Goal: Task Accomplishment & Management: Use online tool/utility

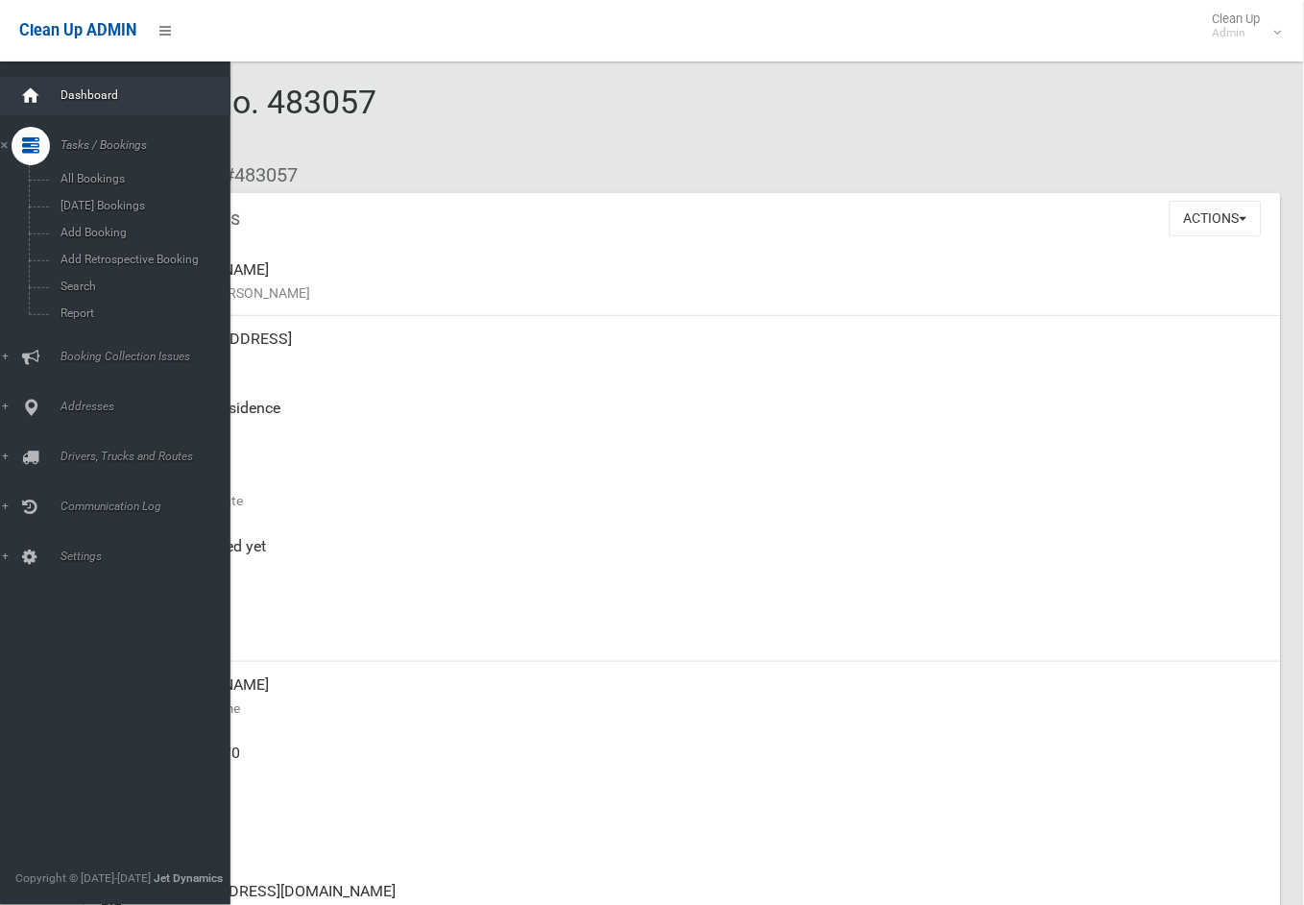
click at [21, 86] on icon at bounding box center [30, 96] width 21 height 38
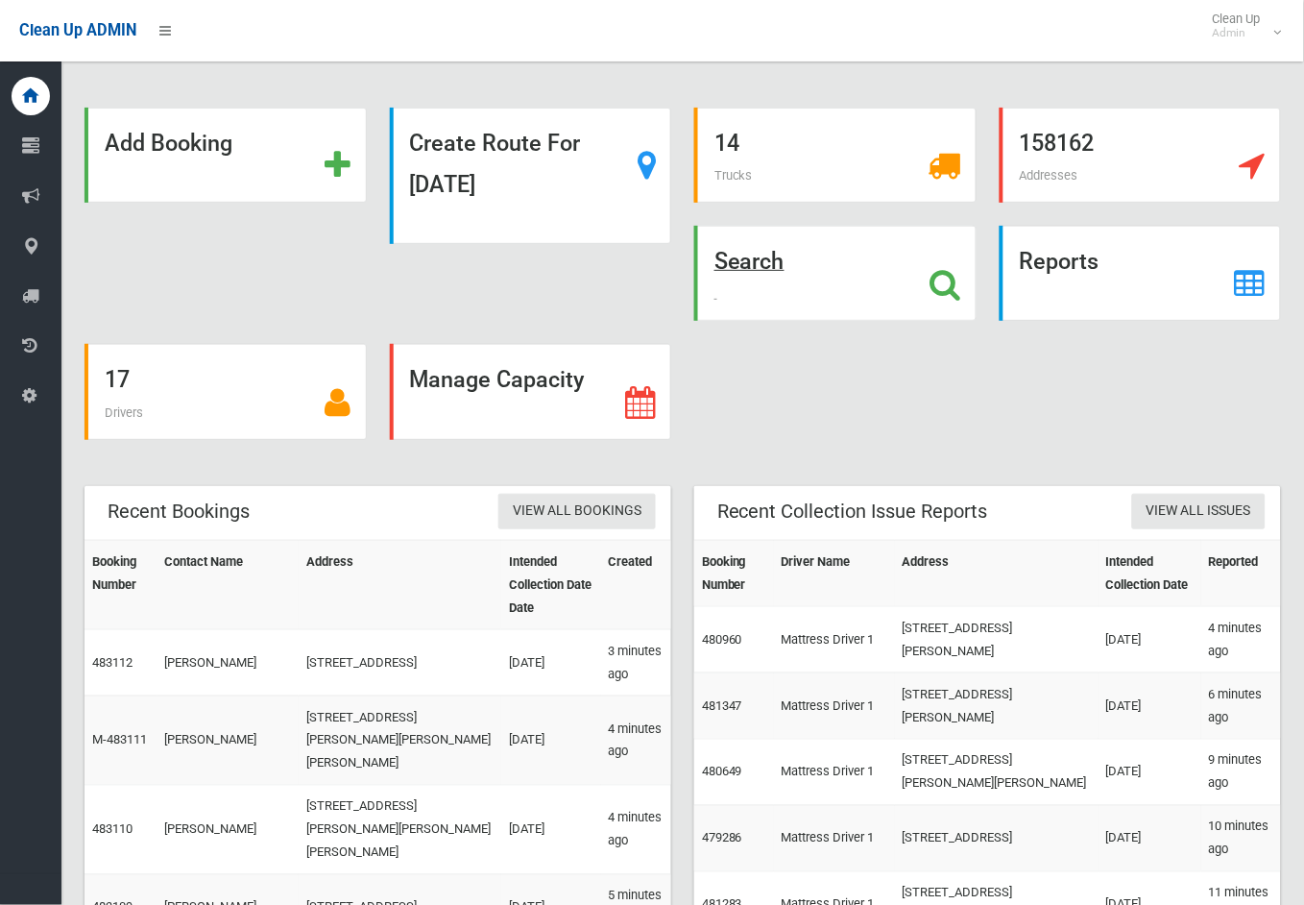
click at [771, 261] on strong "Search" at bounding box center [750, 261] width 70 height 27
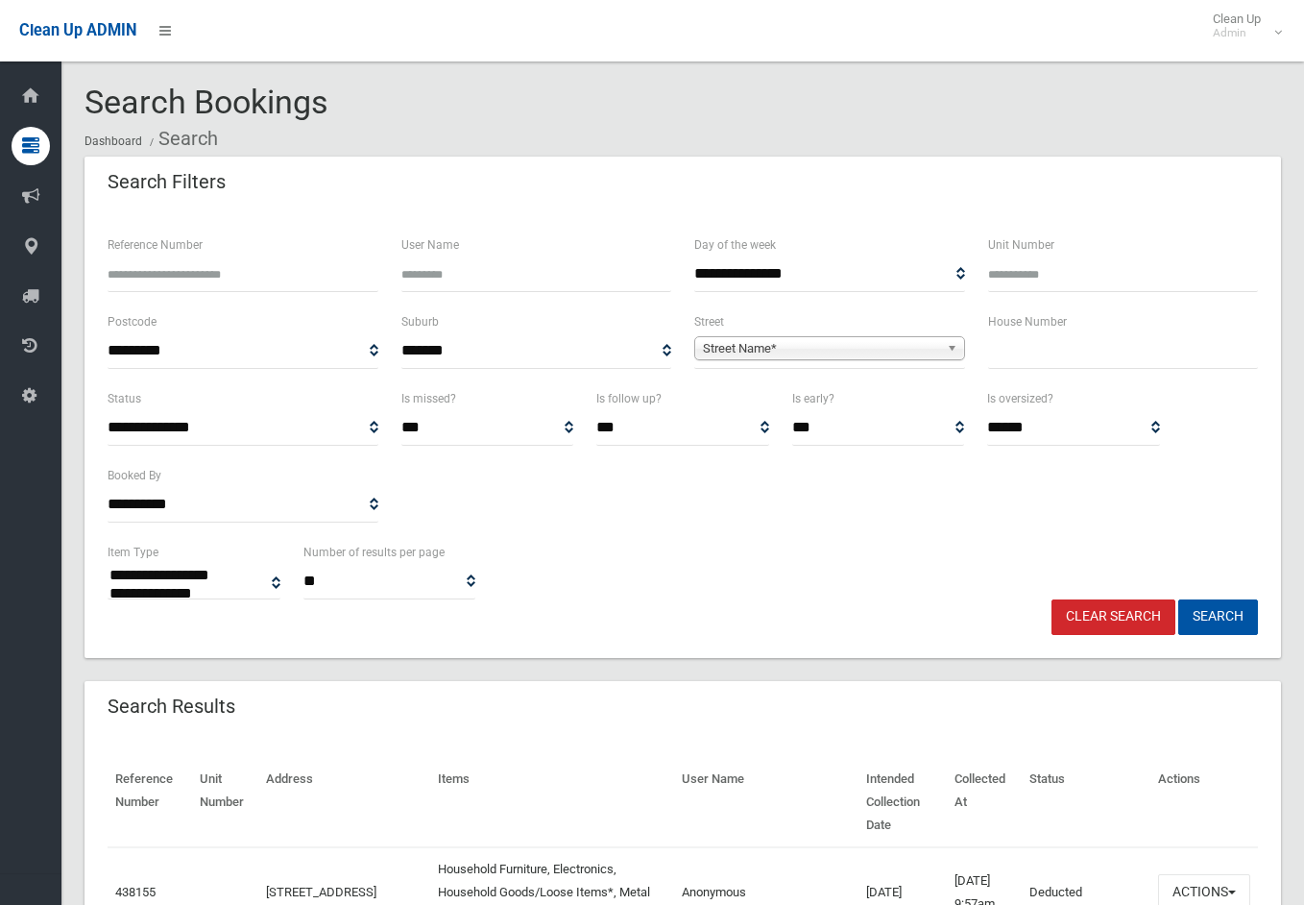
select select
click at [1088, 351] on input "text" at bounding box center [1123, 351] width 271 height 36
type input "*"
click at [916, 341] on span "Street Name*" at bounding box center [821, 348] width 236 height 23
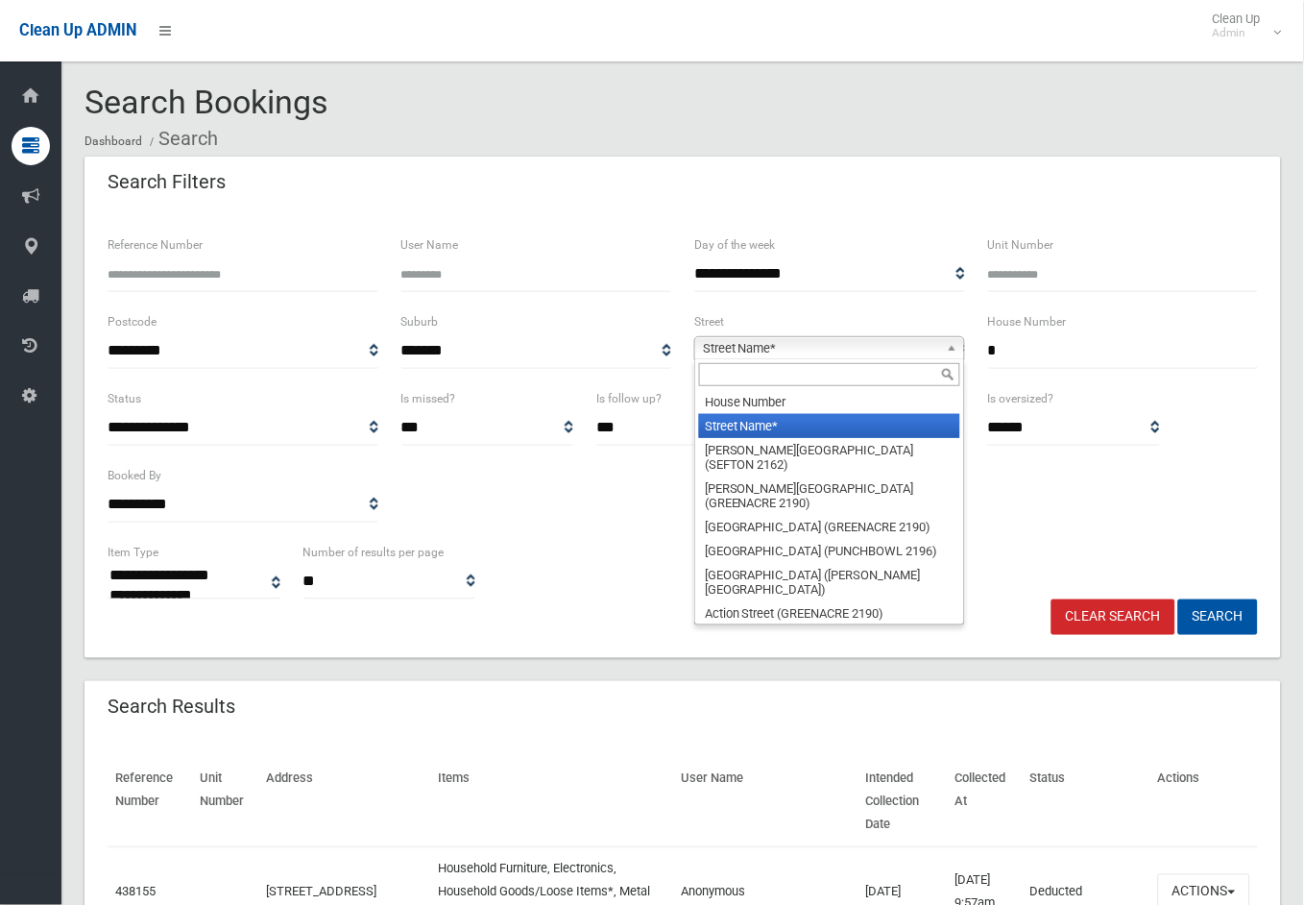
click at [831, 369] on input "text" at bounding box center [829, 374] width 261 height 23
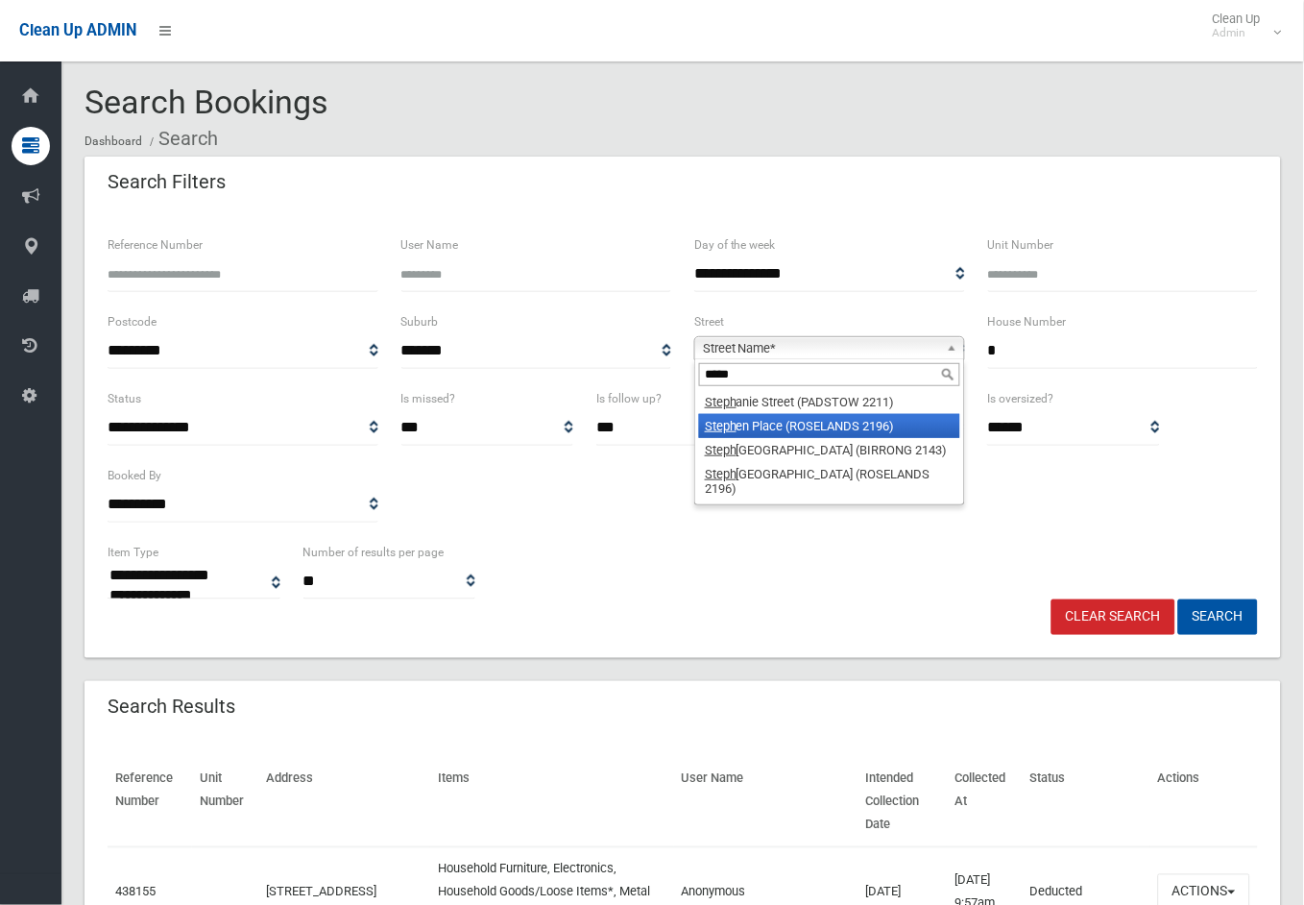
type input "*****"
click at [792, 418] on li "Steph en Place (ROSELANDS 2196)" at bounding box center [829, 426] width 261 height 24
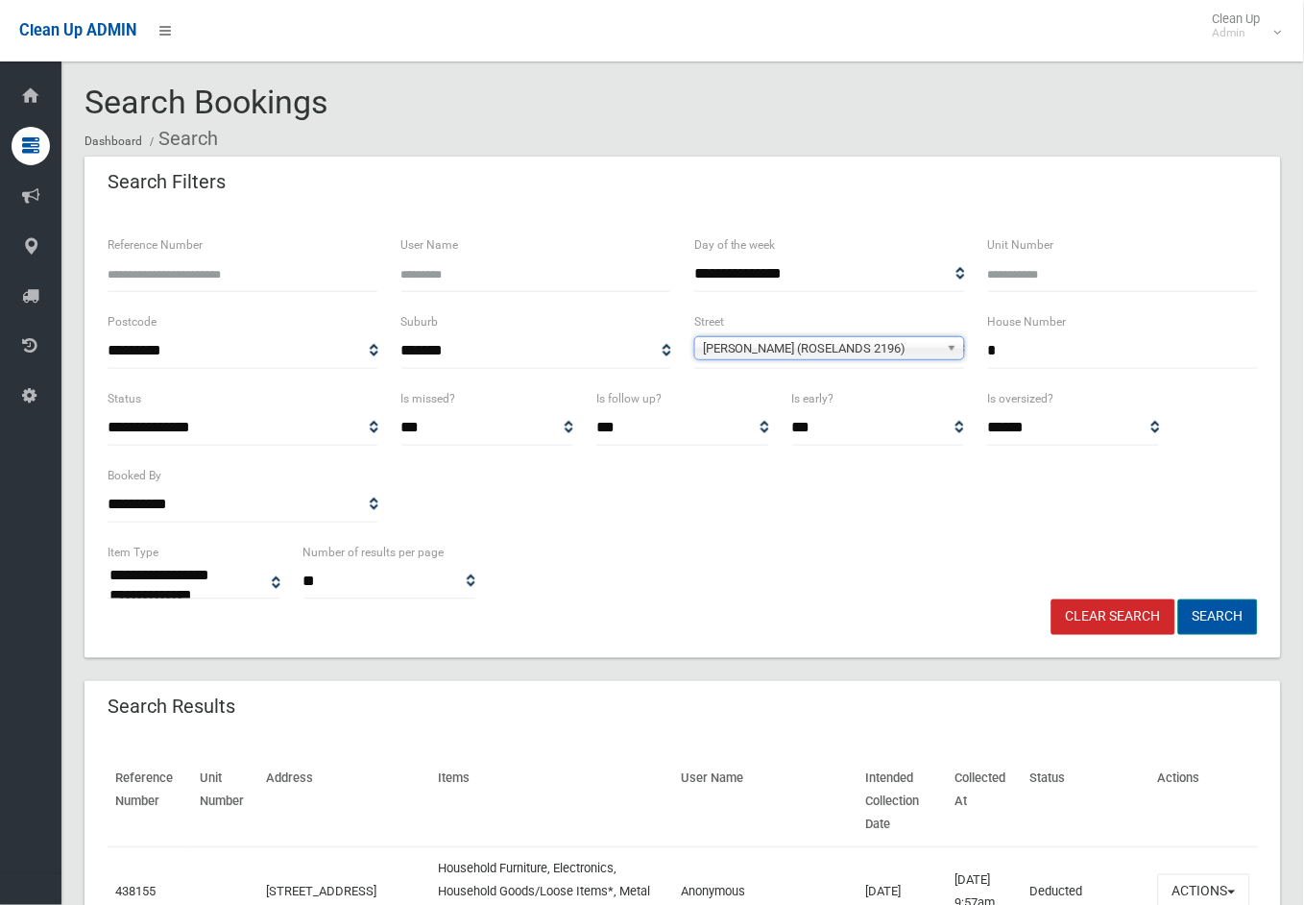
click at [1221, 612] on button "Search" at bounding box center [1218, 617] width 80 height 36
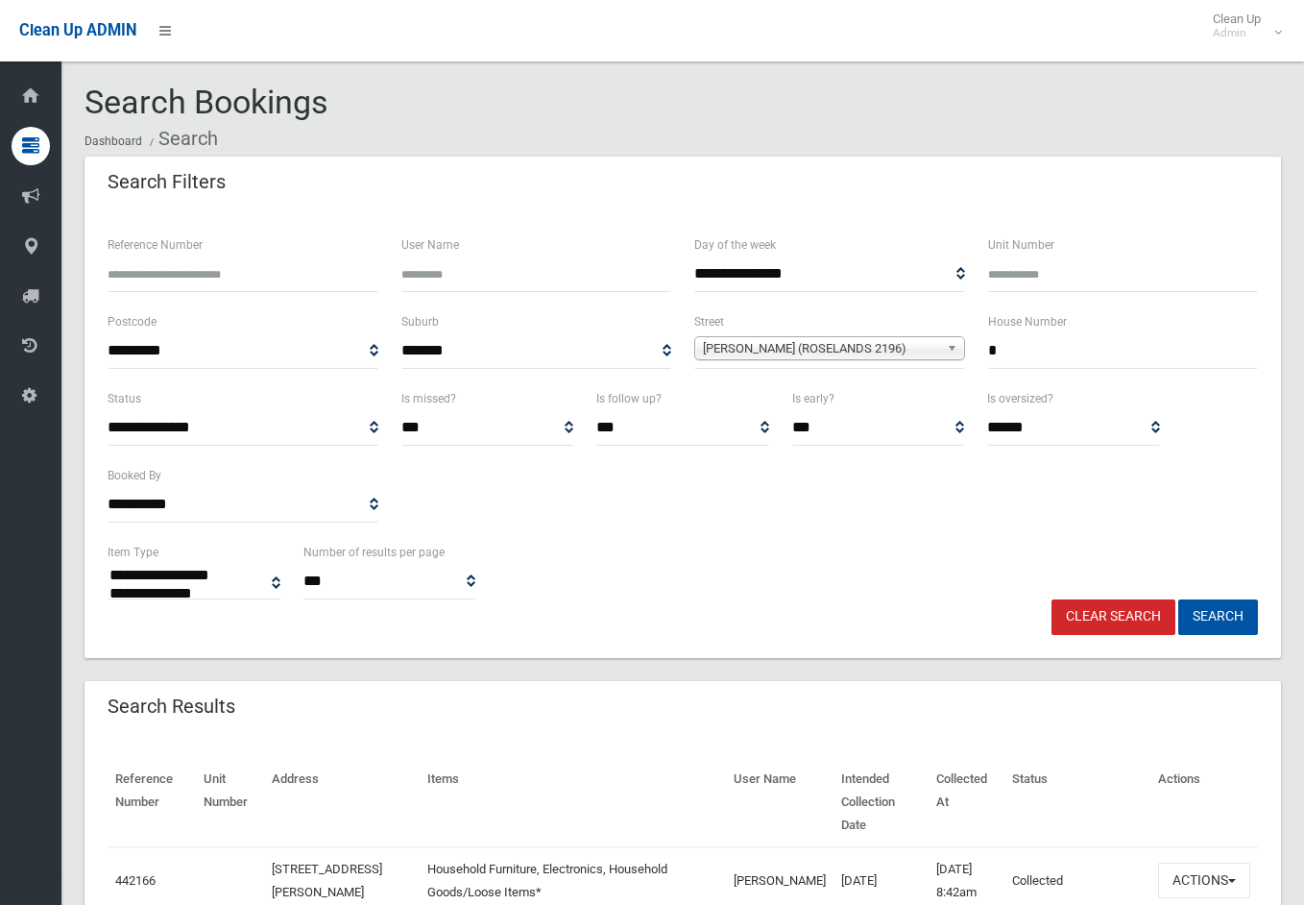
select select
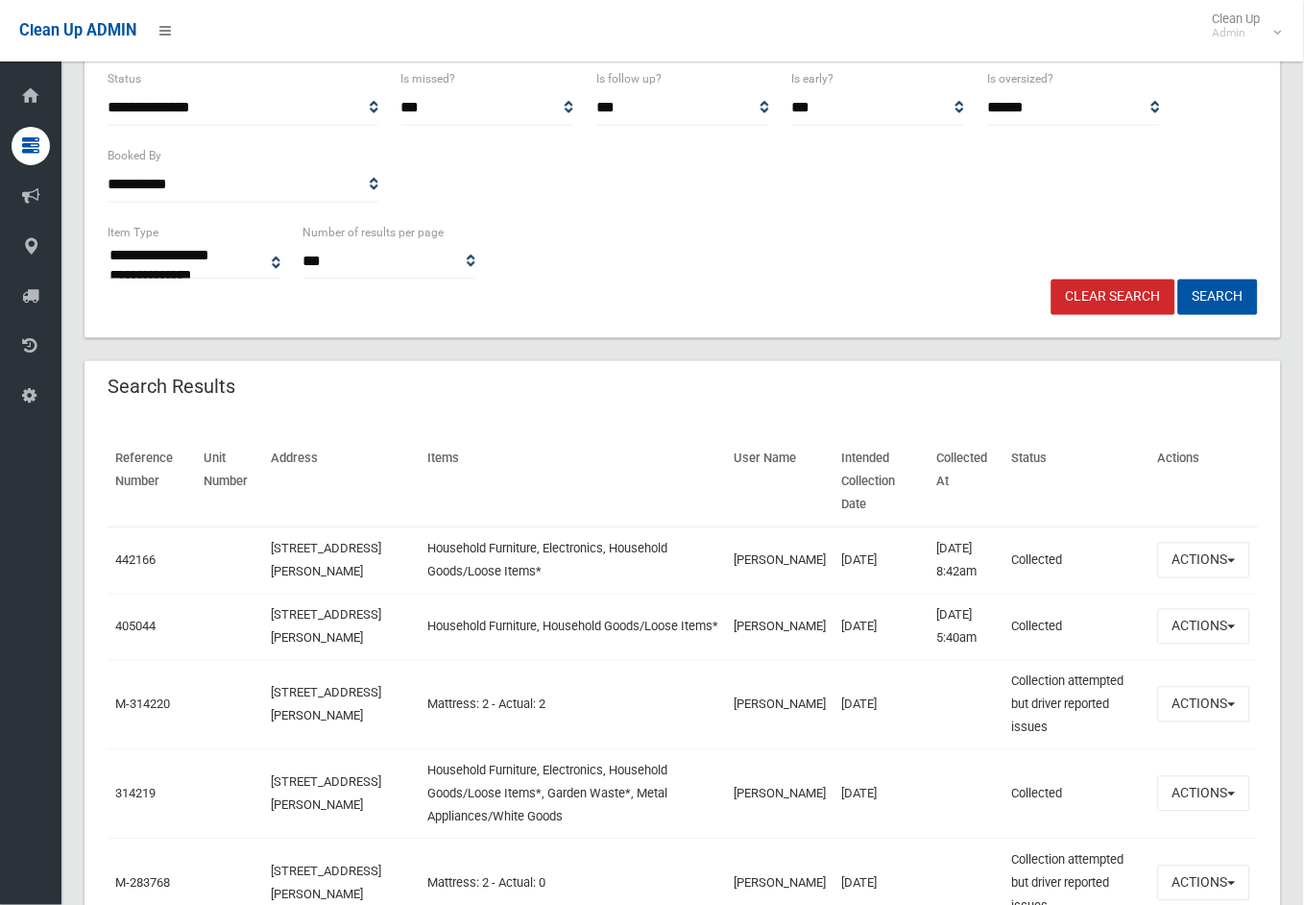
scroll to position [426, 0]
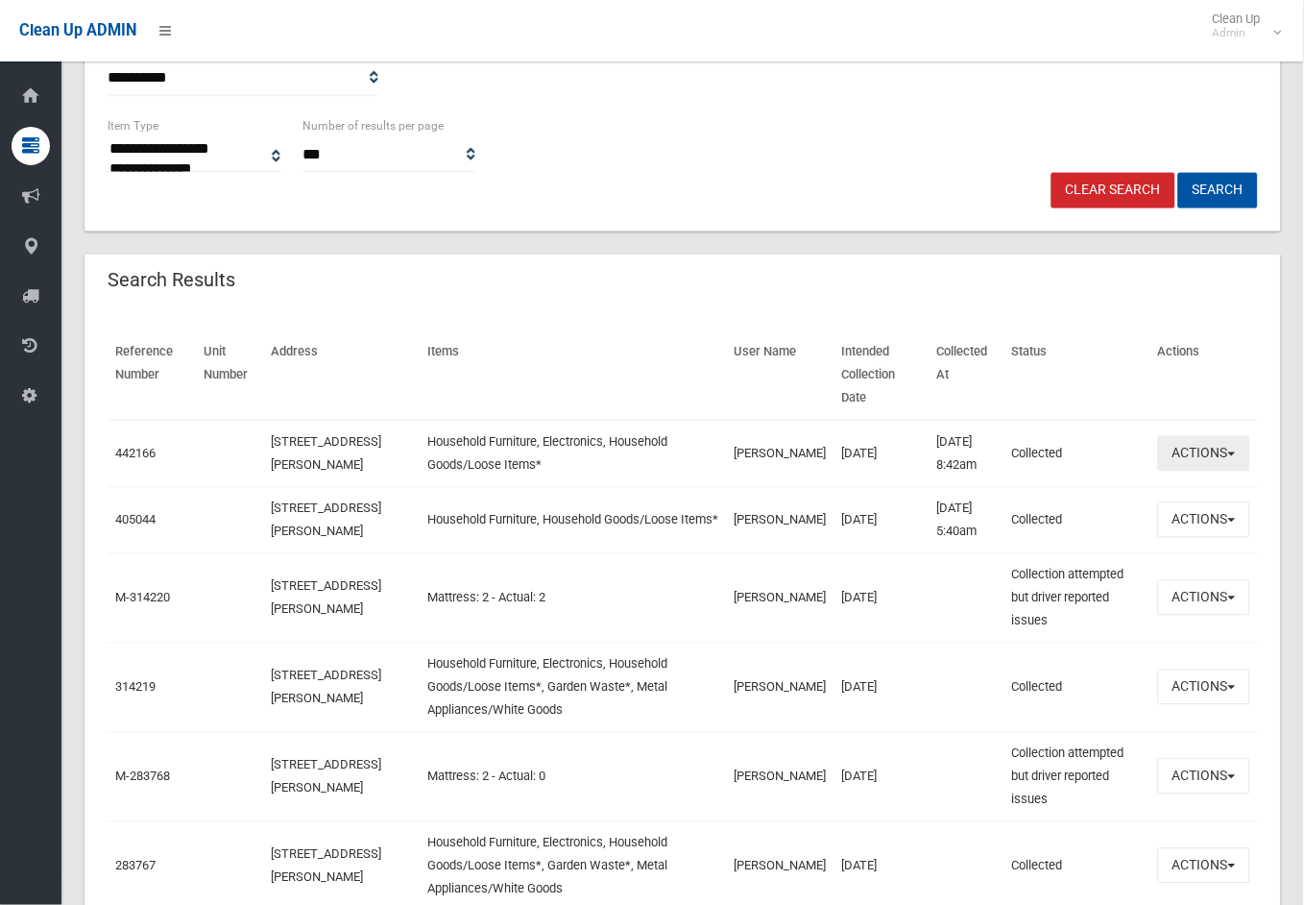
click at [1199, 442] on button "Actions" at bounding box center [1204, 454] width 92 height 36
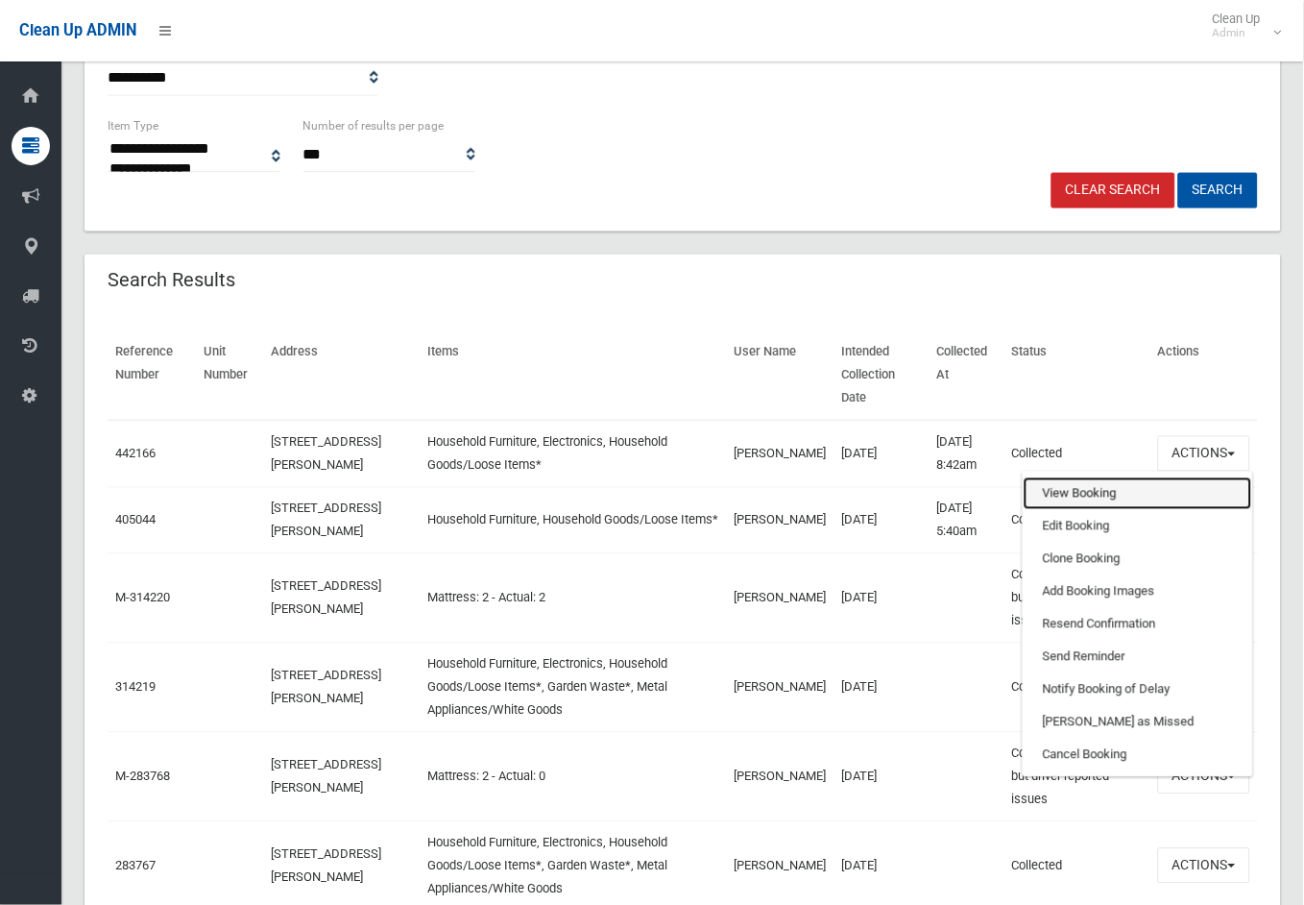
click at [1079, 477] on link "View Booking" at bounding box center [1138, 493] width 229 height 33
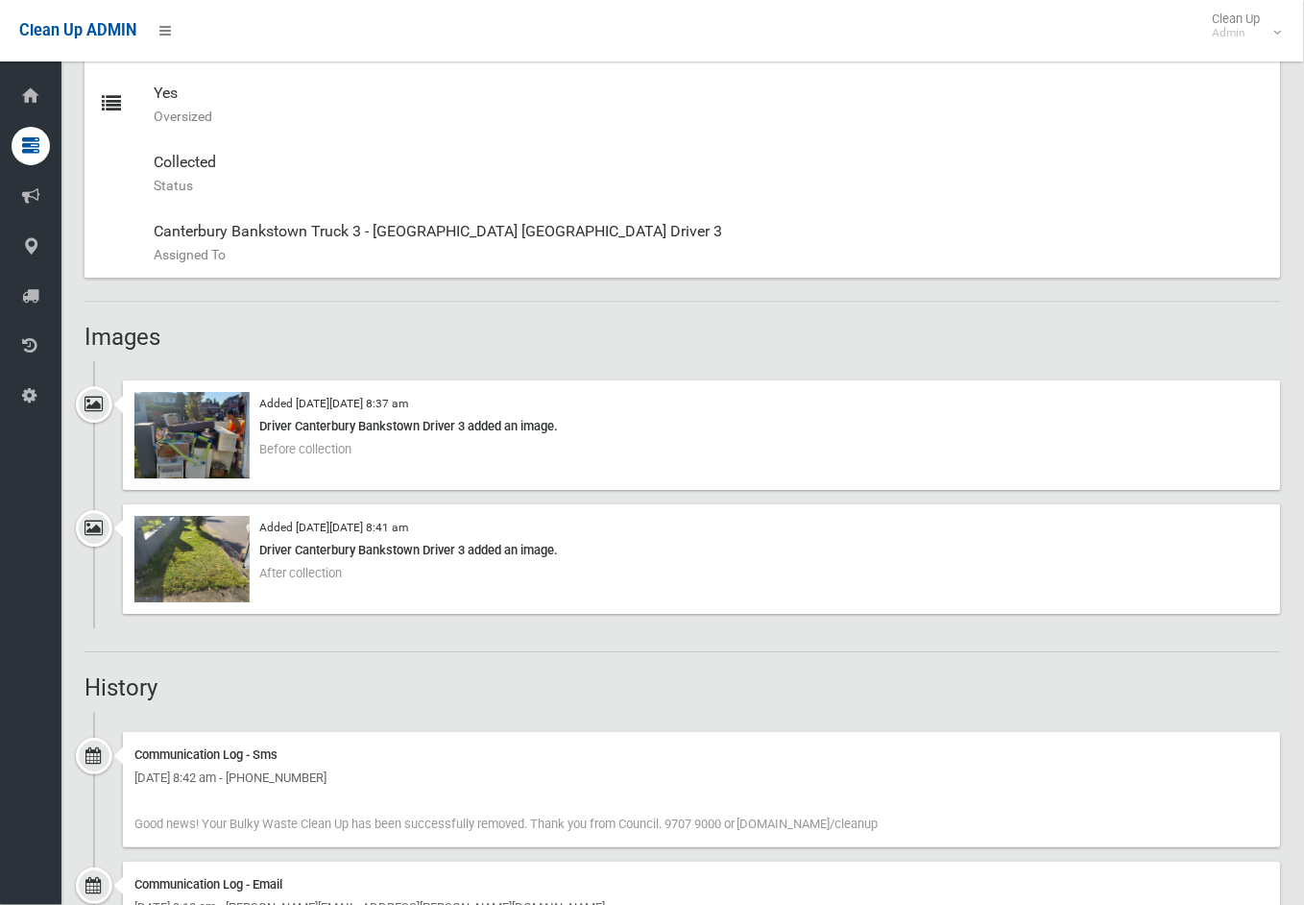
scroll to position [1174, 0]
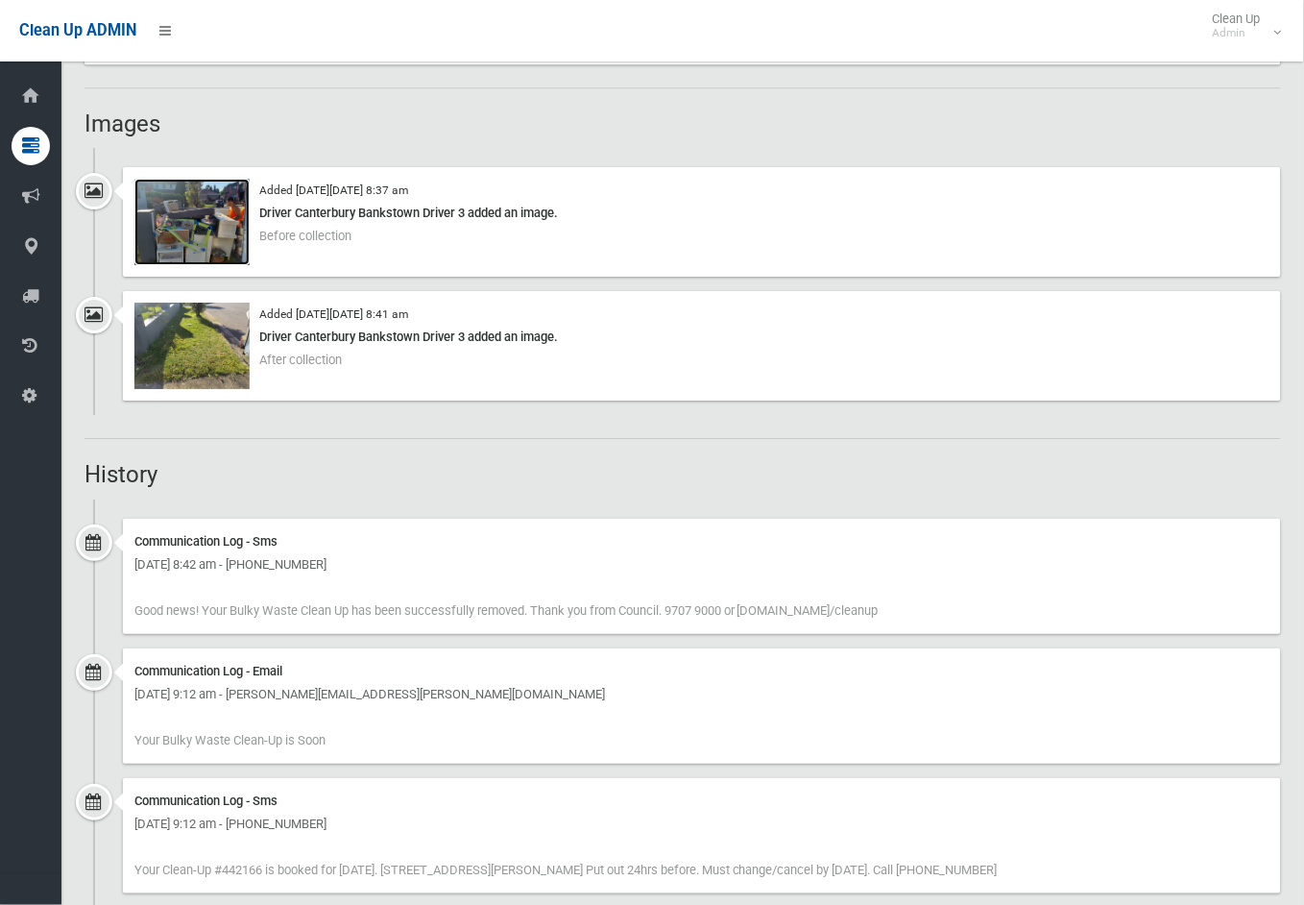
click at [186, 208] on img at bounding box center [191, 222] width 115 height 86
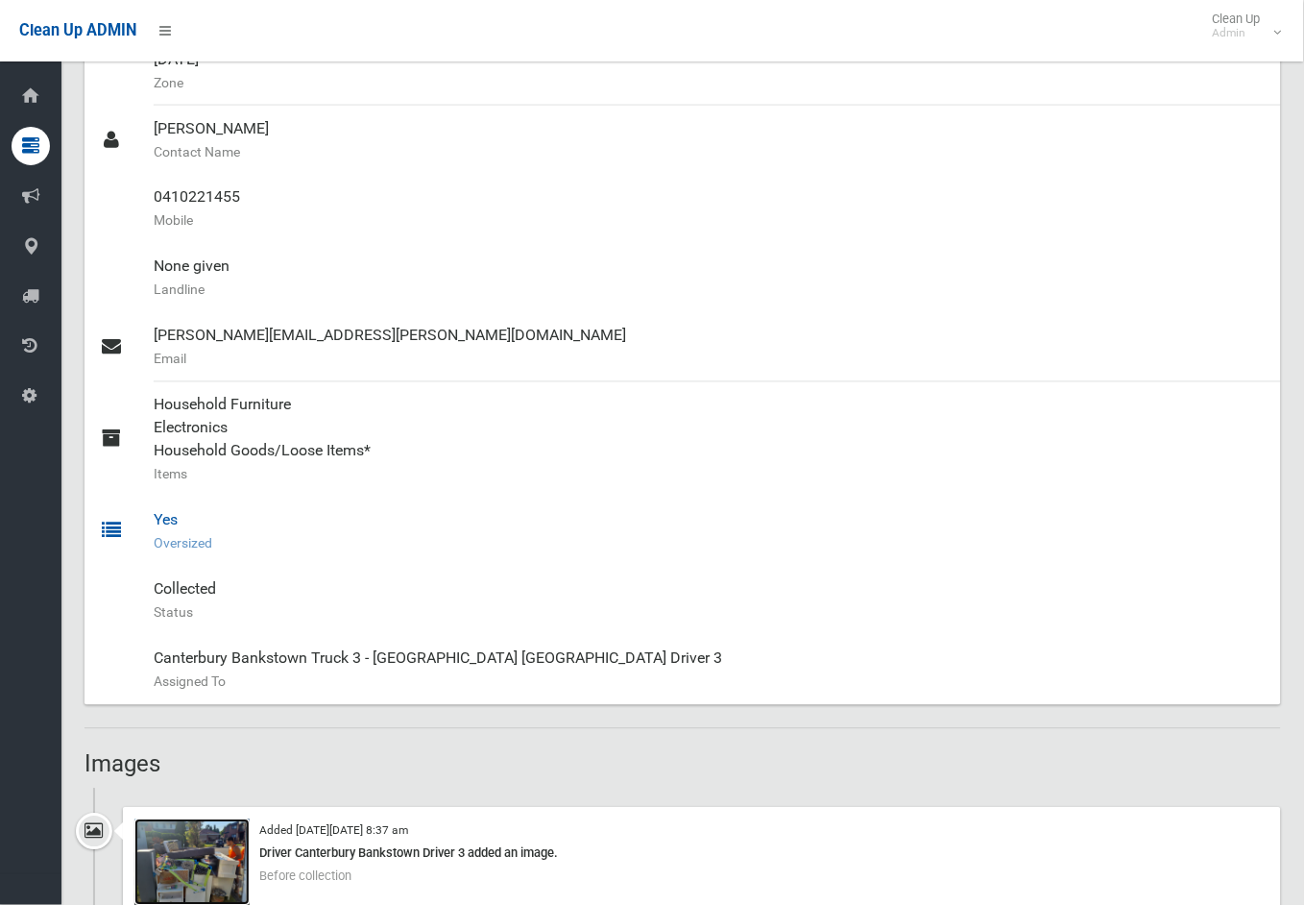
scroll to position [0, 0]
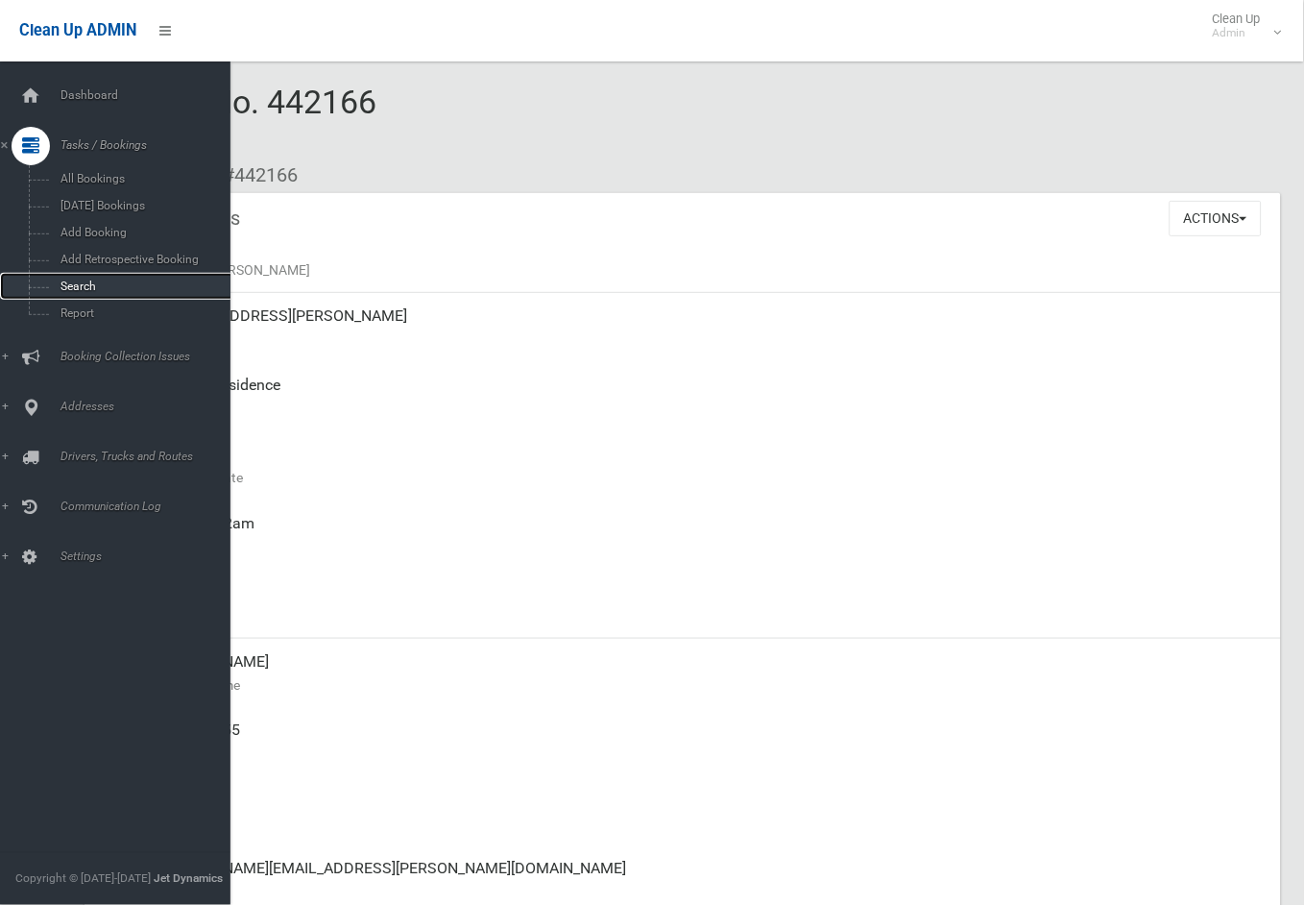
click at [77, 286] on span "Search" at bounding box center [143, 285] width 176 height 13
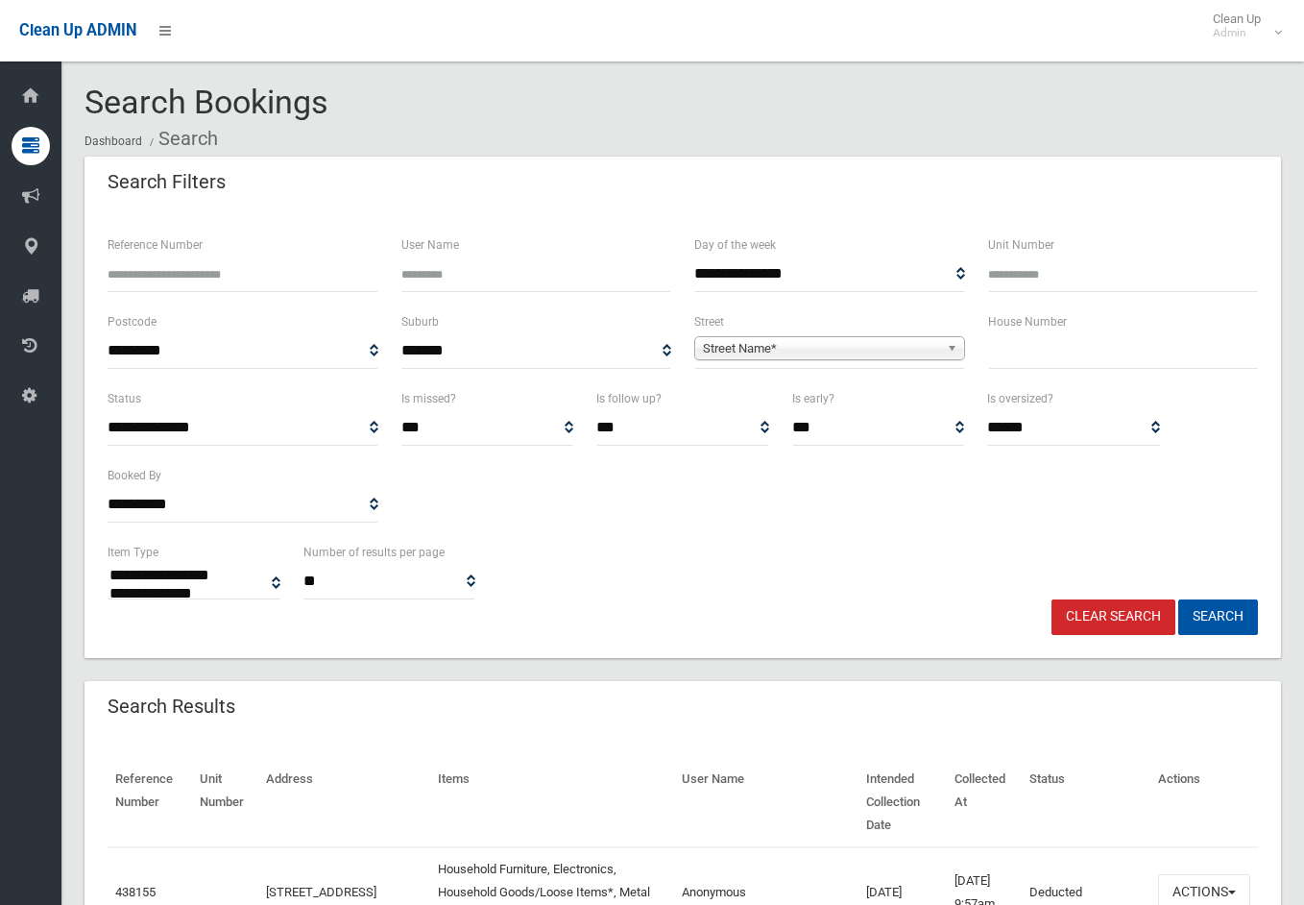
select select
click at [1033, 365] on input "text" at bounding box center [1123, 351] width 271 height 36
type input "***"
click at [879, 344] on span "Street Name*" at bounding box center [821, 348] width 236 height 23
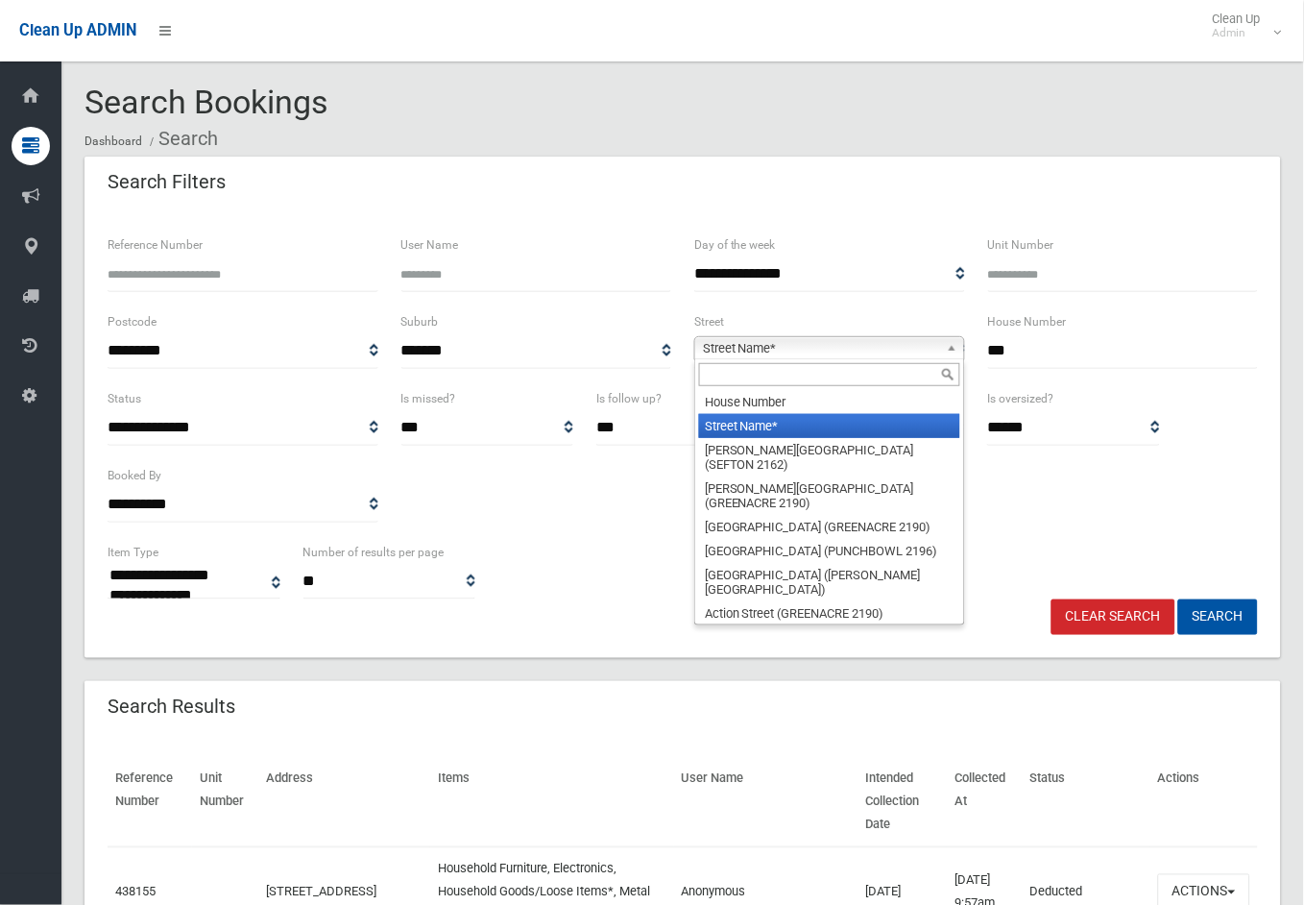
click at [852, 377] on input "text" at bounding box center [829, 374] width 261 height 23
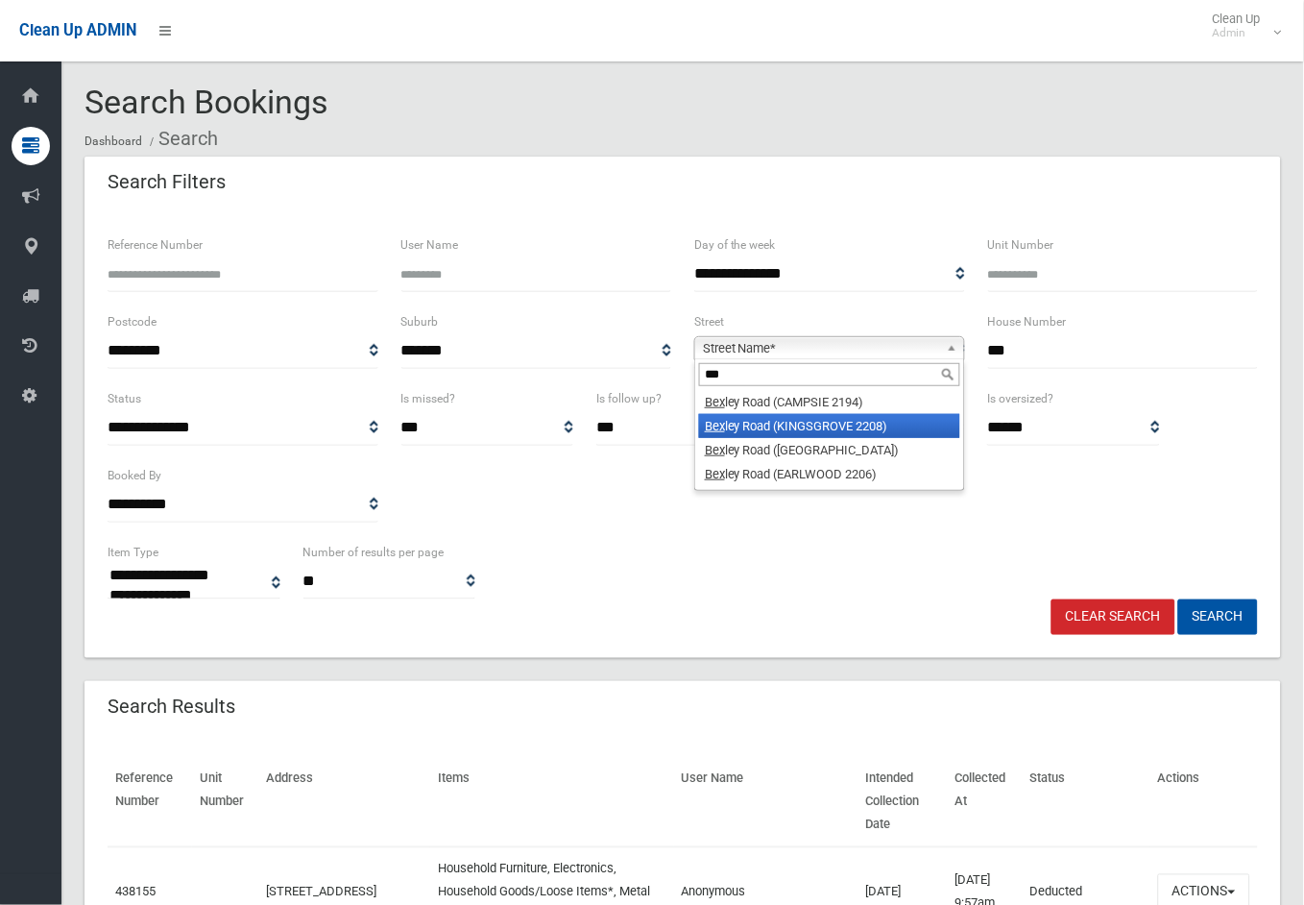
type input "***"
click at [848, 426] on li "Bex ley Road (KINGSGROVE 2208)" at bounding box center [829, 426] width 261 height 24
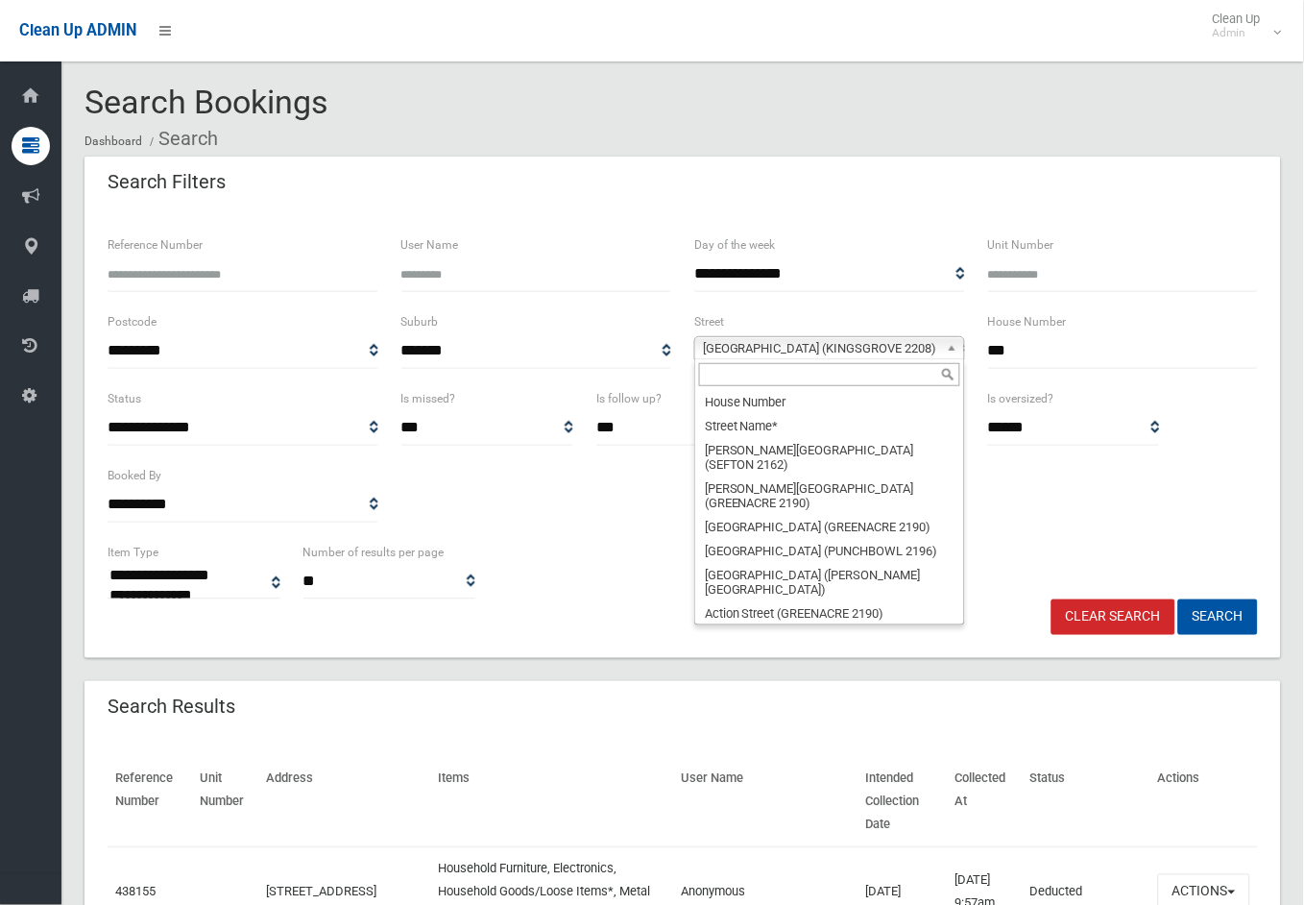
click at [945, 347] on link "[GEOGRAPHIC_DATA] (KINGSGROVE 2208)" at bounding box center [829, 348] width 271 height 24
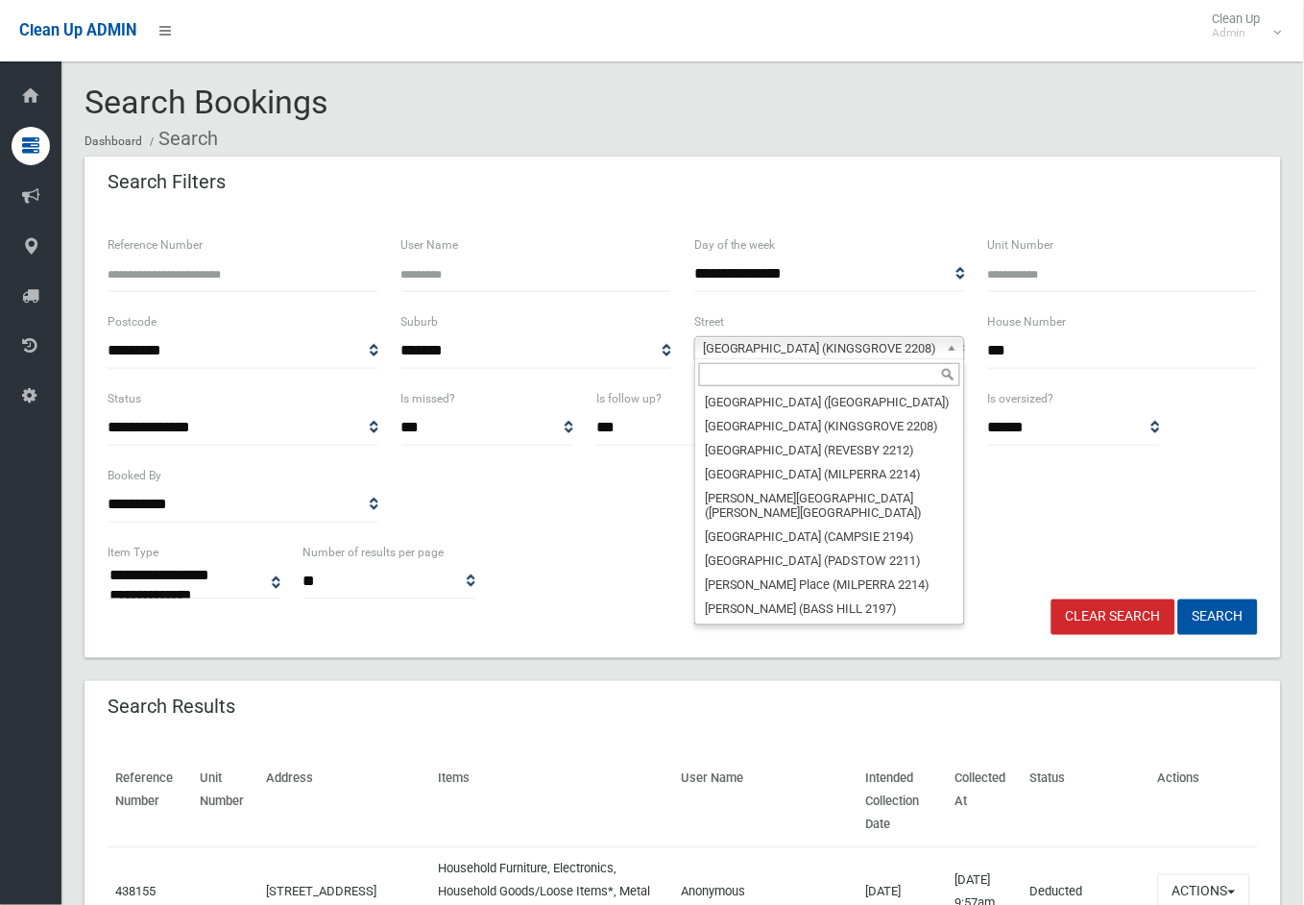
scroll to position [5668, 0]
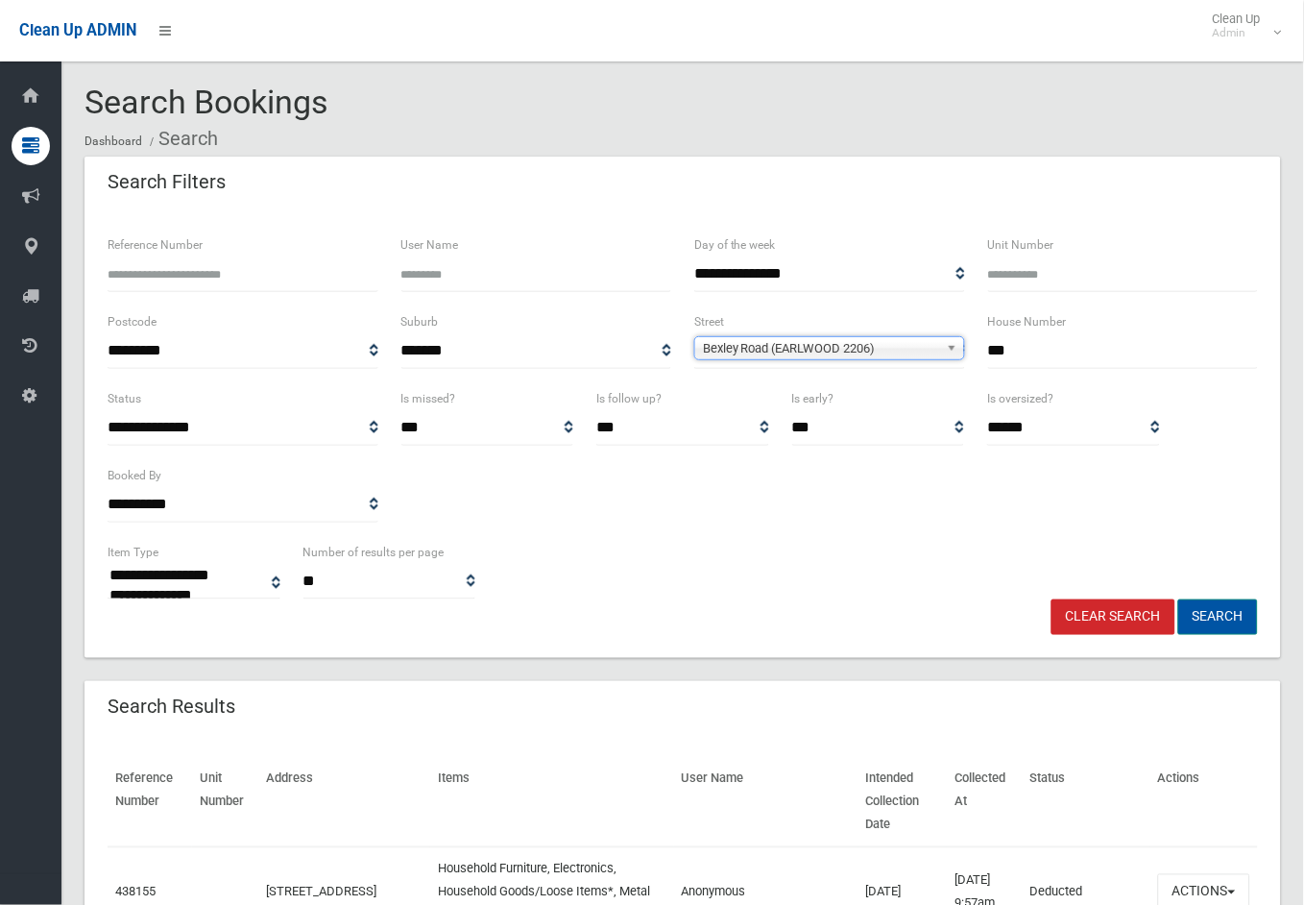
click at [1223, 612] on button "Search" at bounding box center [1218, 617] width 80 height 36
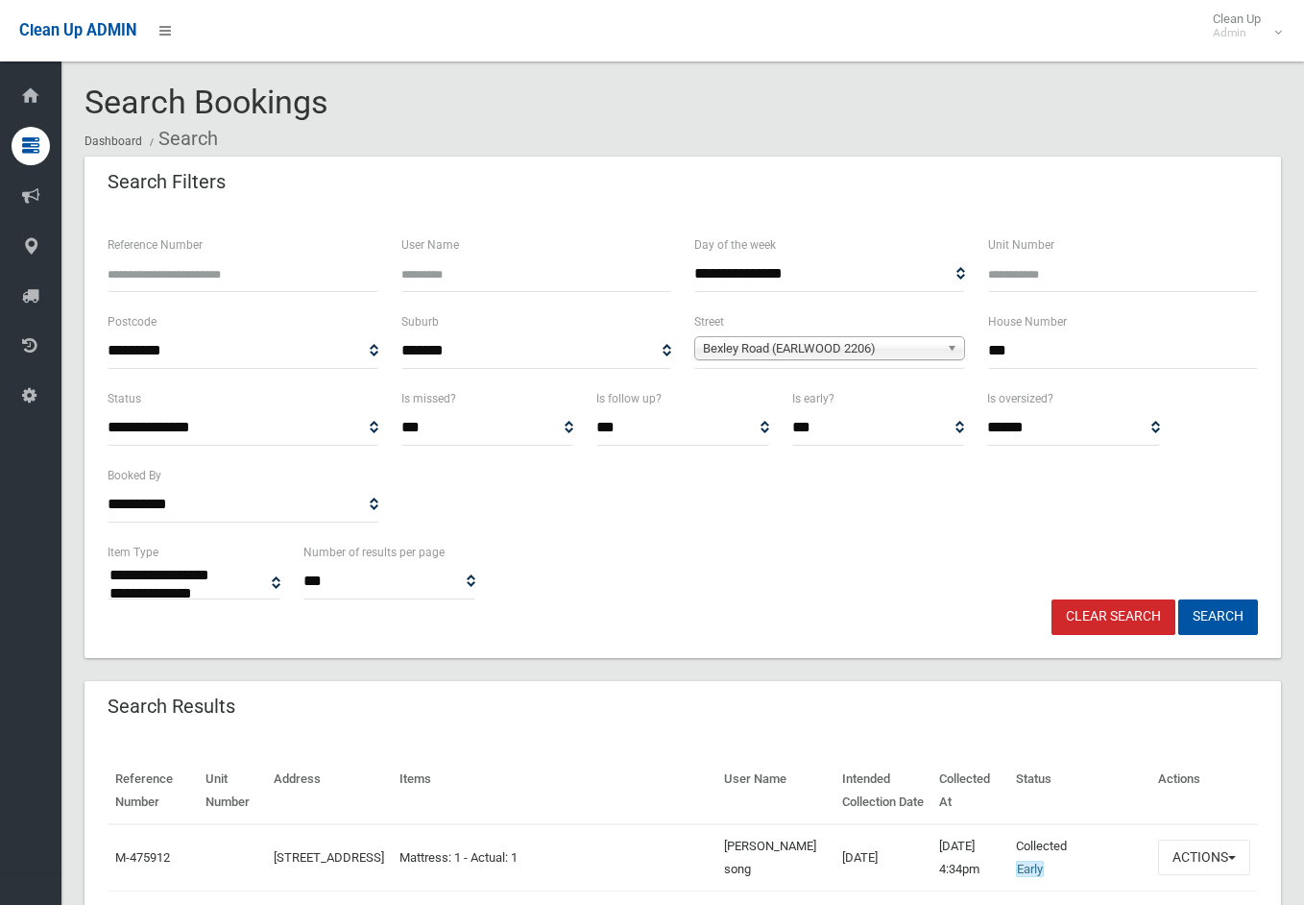
select select
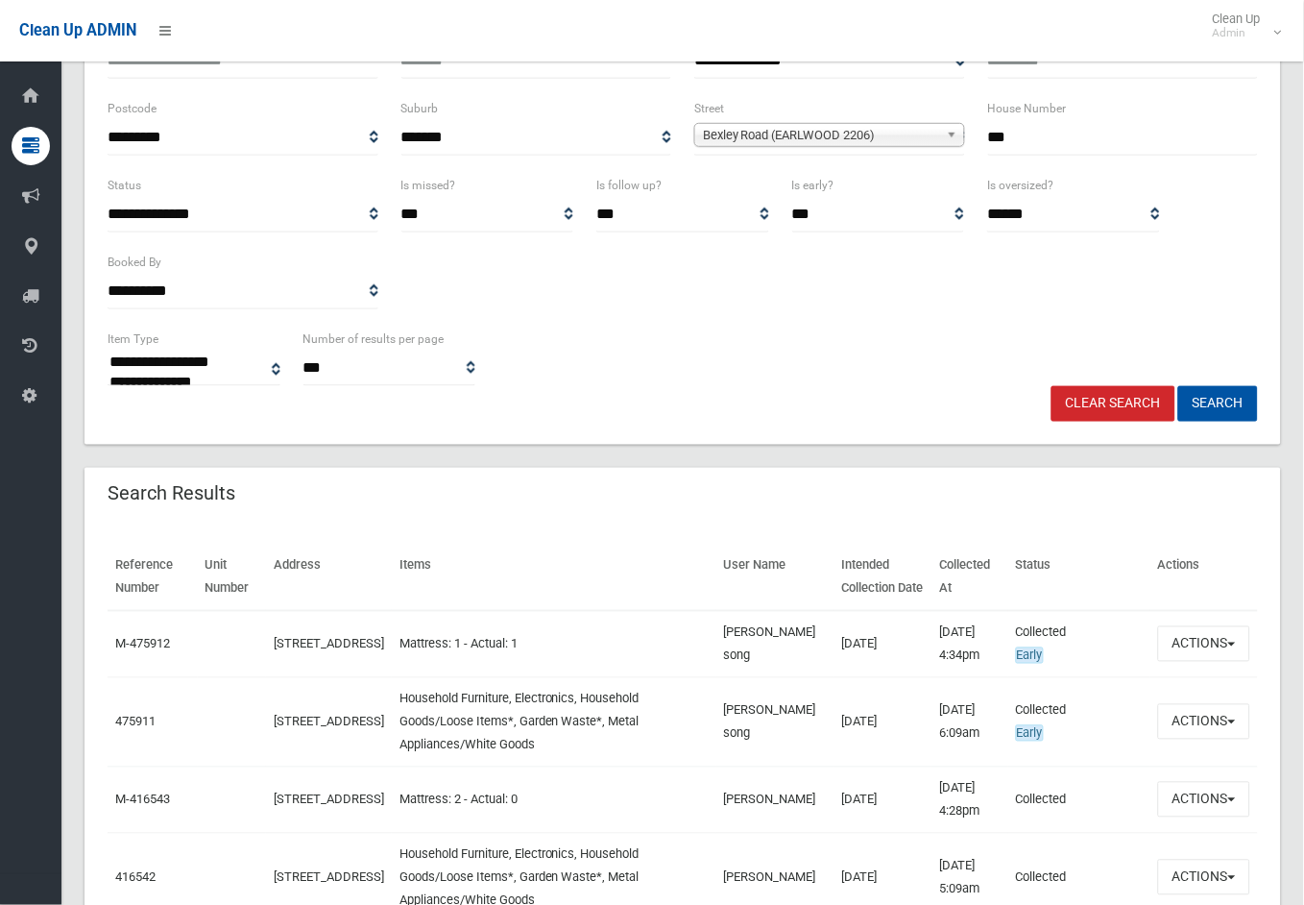
scroll to position [320, 0]
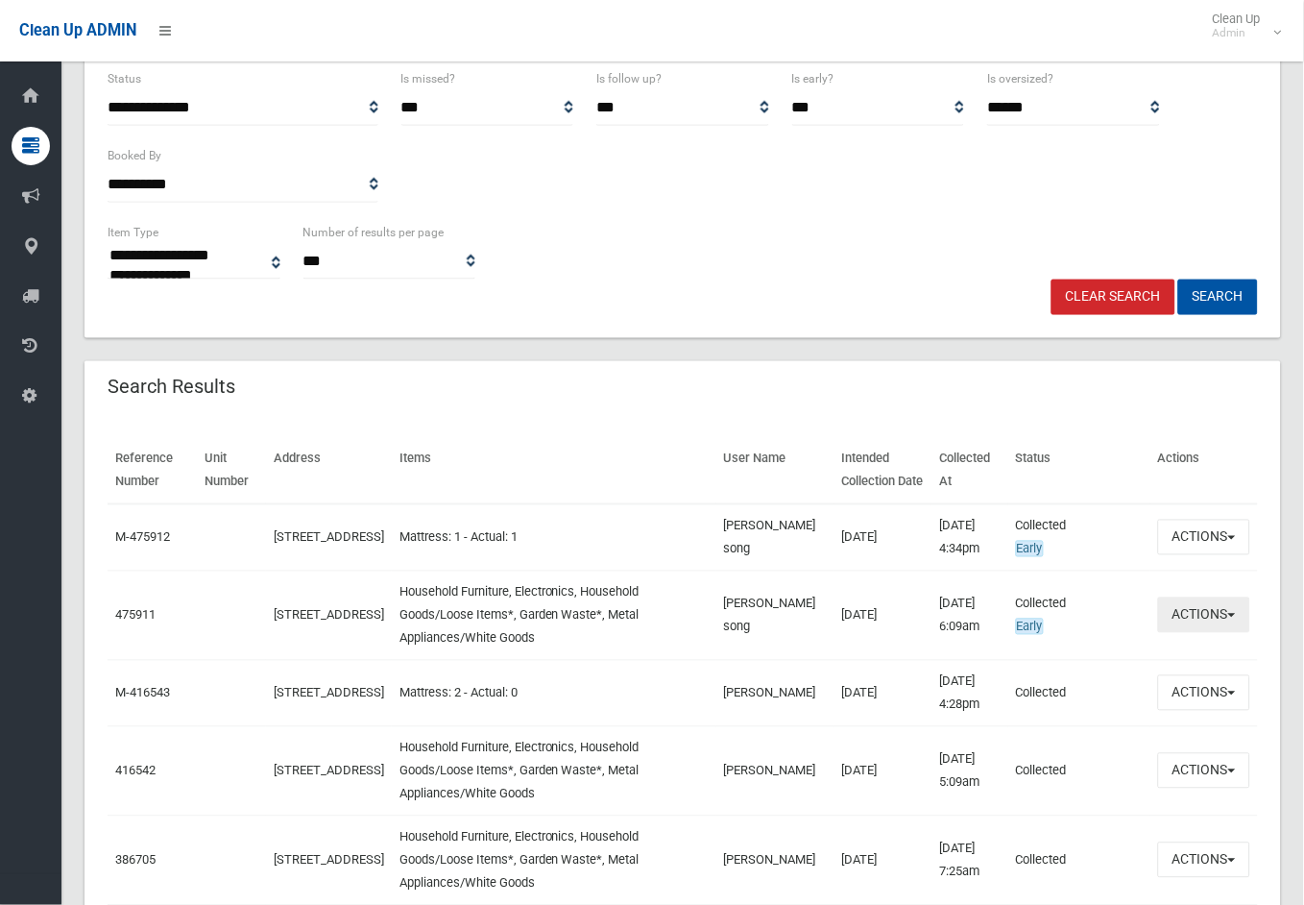
click at [1197, 633] on button "Actions" at bounding box center [1204, 615] width 92 height 36
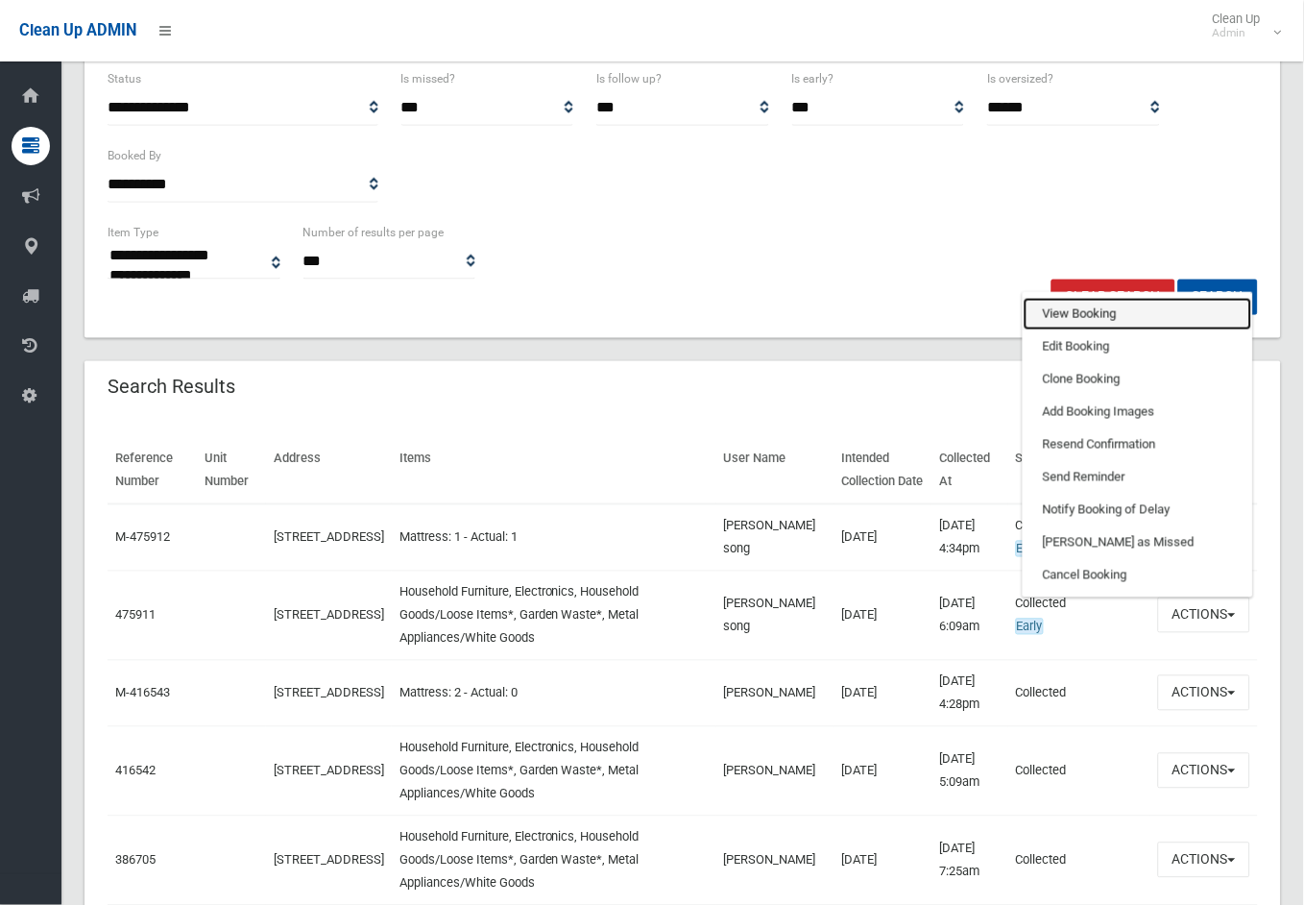
click at [1071, 330] on link "View Booking" at bounding box center [1138, 314] width 229 height 33
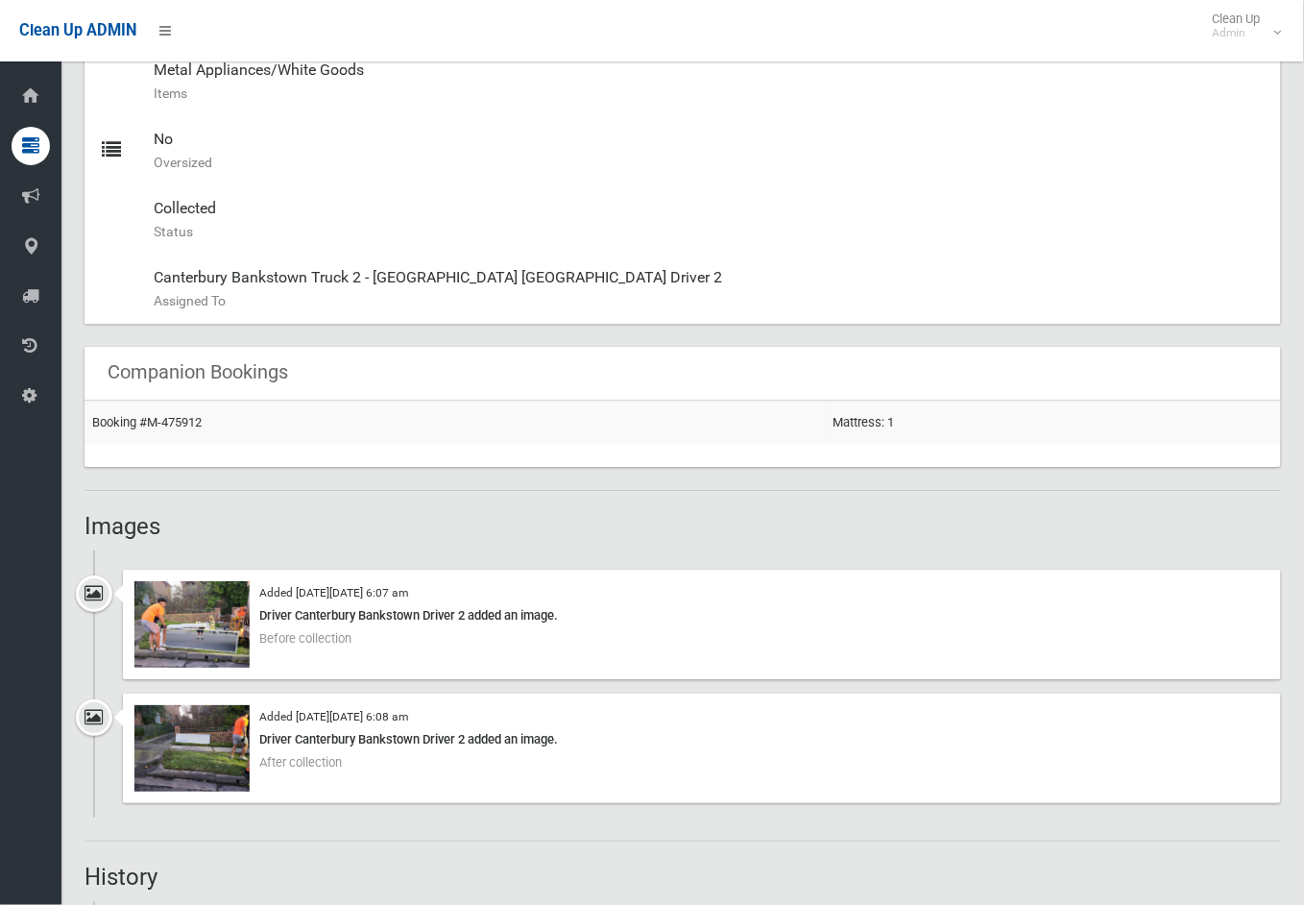
scroll to position [1067, 0]
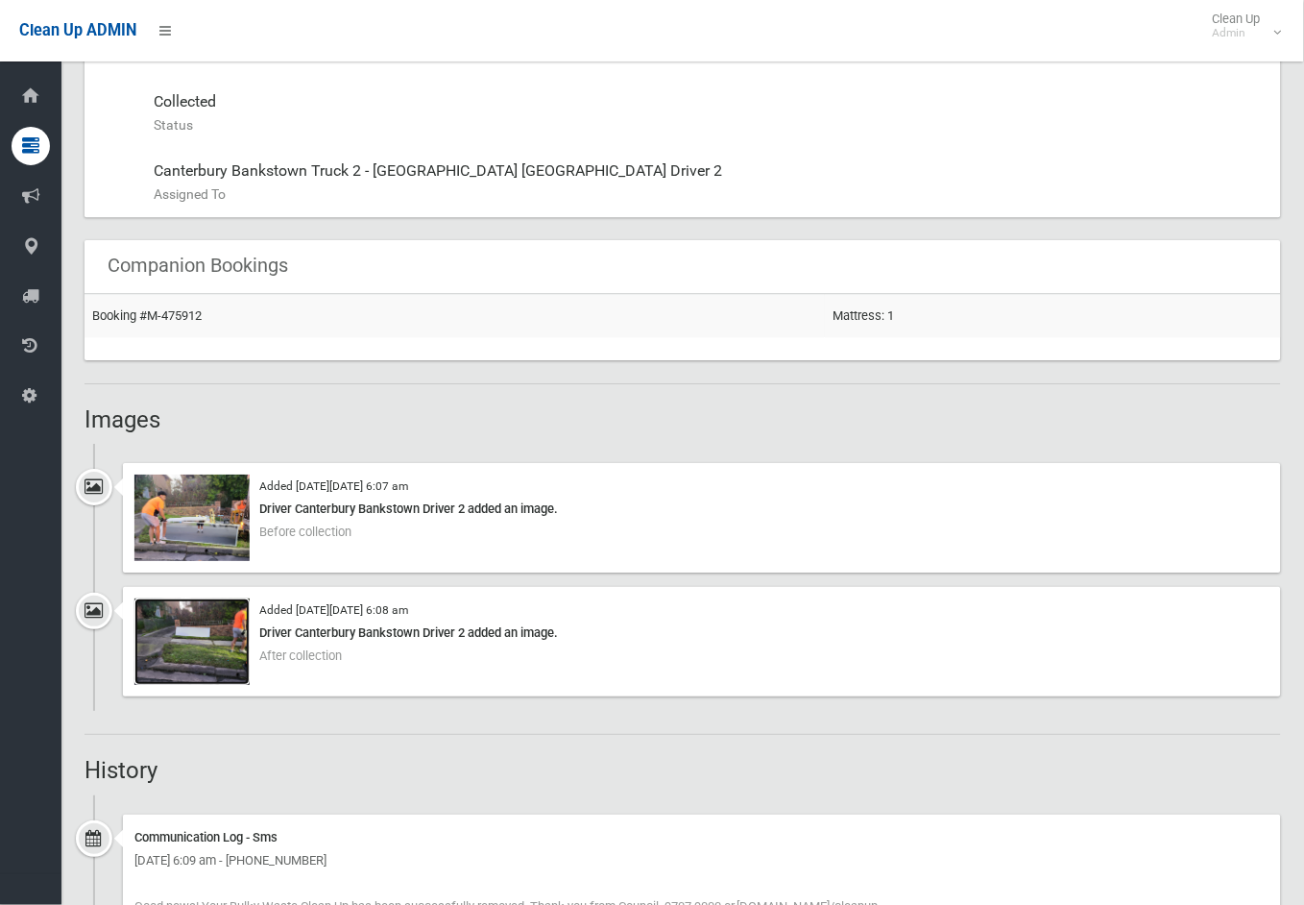
click at [193, 619] on img at bounding box center [191, 641] width 115 height 86
click at [183, 511] on img at bounding box center [191, 517] width 115 height 86
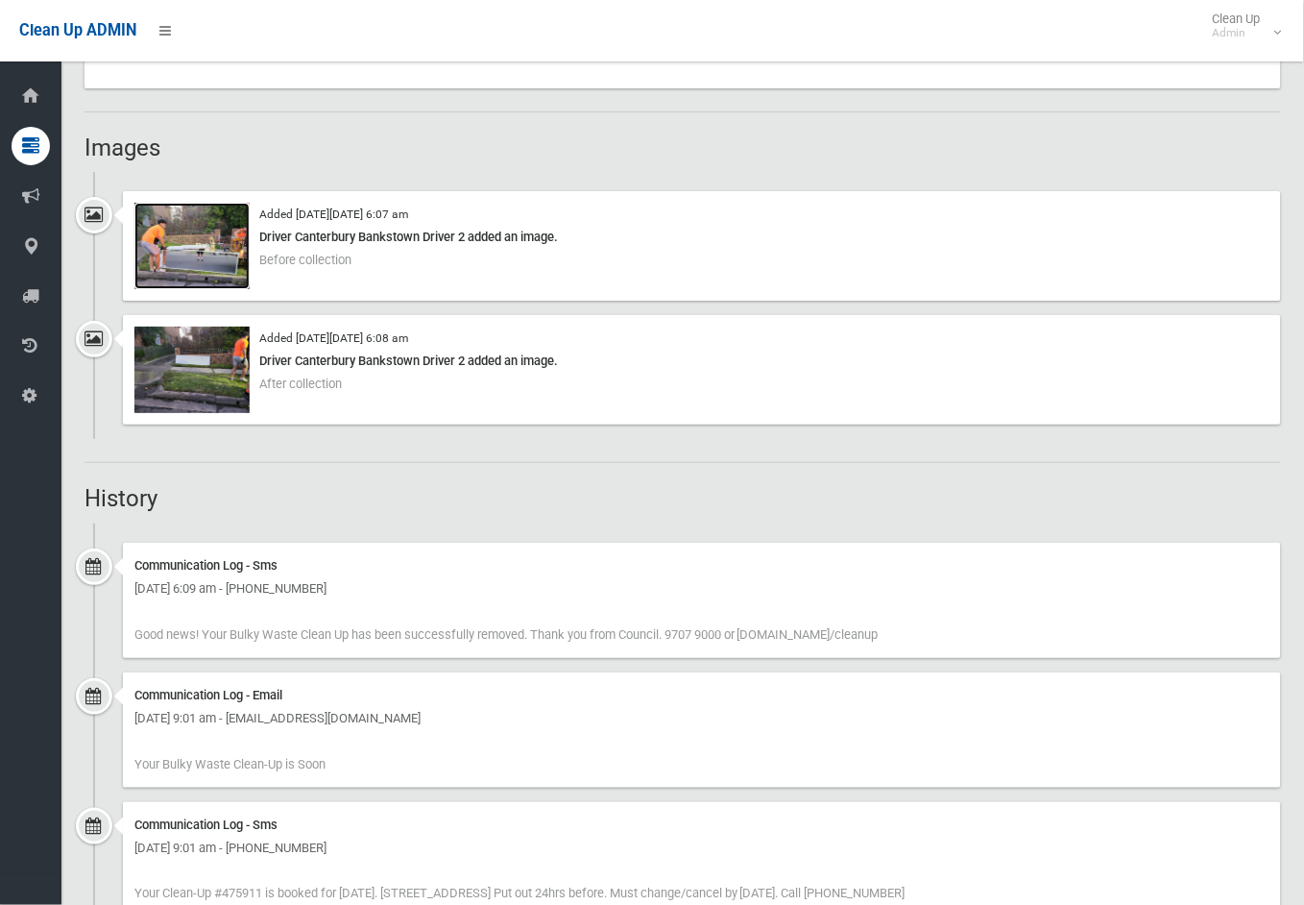
scroll to position [912, 0]
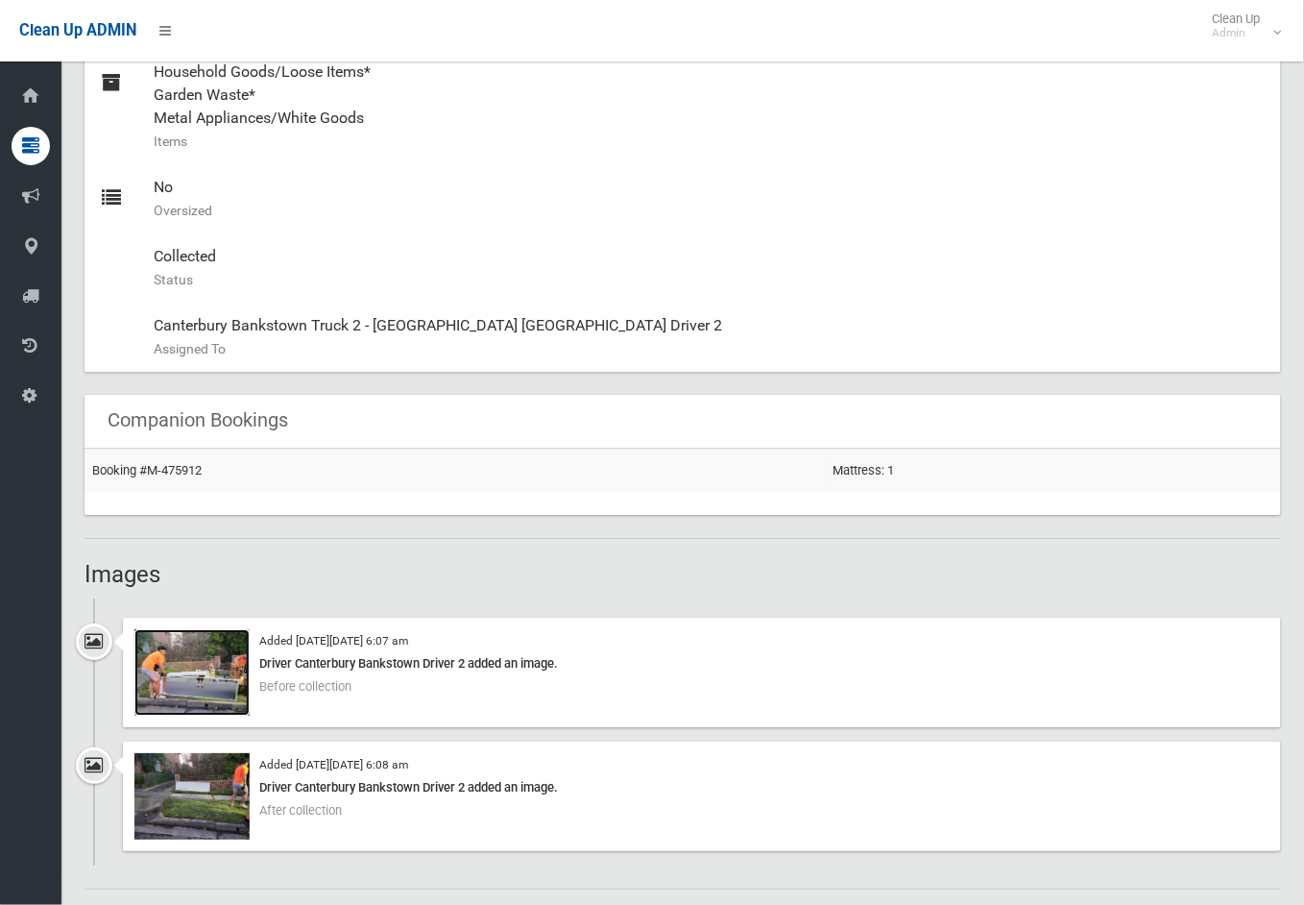
click at [205, 668] on img at bounding box center [191, 672] width 115 height 86
